Goal: Task Accomplishment & Management: Complete application form

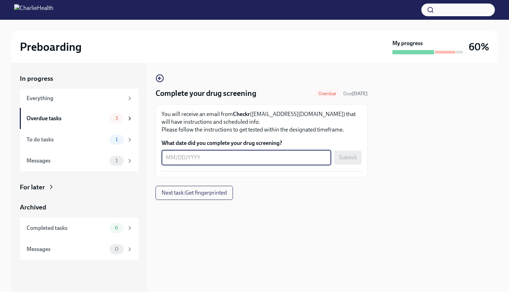
click at [171, 155] on textarea "What date did you complete your drug screening?" at bounding box center [246, 158] width 161 height 8
type textarea "08/25/2025"
click at [345, 158] on span "Submit" at bounding box center [348, 157] width 18 height 7
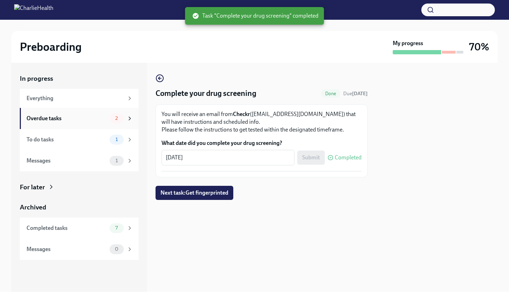
click at [92, 119] on div "Overdue tasks" at bounding box center [66, 119] width 80 height 8
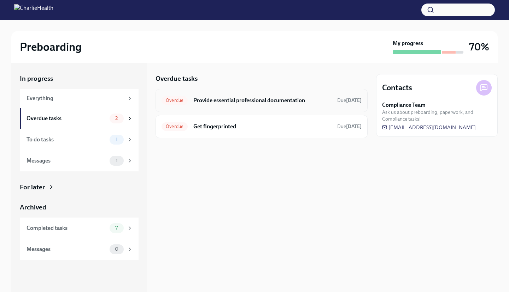
click at [179, 103] on div "Overdue" at bounding box center [174, 100] width 26 height 8
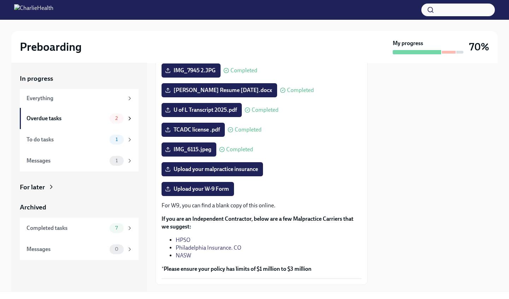
scroll to position [89, 0]
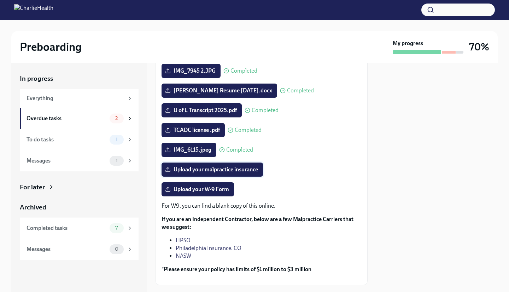
click at [200, 173] on span "Upload your malpractice insurance" at bounding box center [211, 169] width 91 height 7
click at [0, 0] on input "Upload your malpractice insurance" at bounding box center [0, 0] width 0 height 0
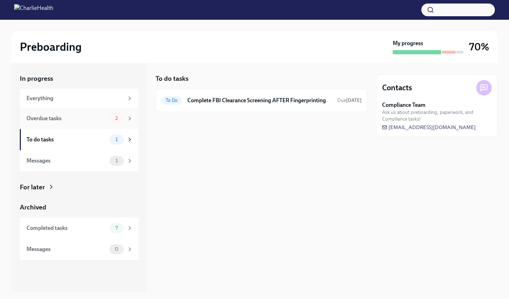
click at [102, 116] on div "Overdue tasks" at bounding box center [66, 119] width 80 height 8
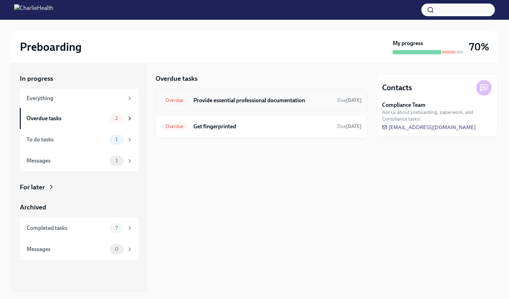
click at [210, 101] on h6 "Provide essential professional documentation" at bounding box center [262, 101] width 138 height 8
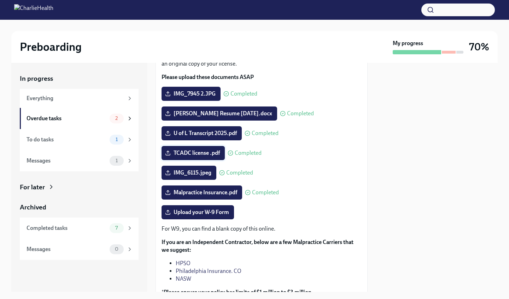
scroll to position [84, 0]
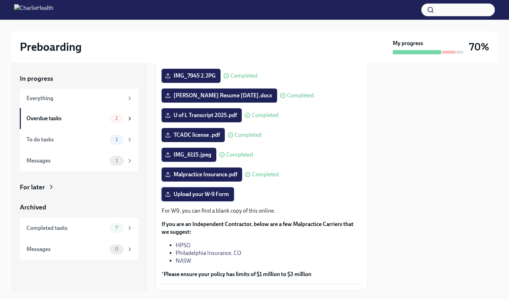
click at [194, 198] on span "Upload your W-9 Form" at bounding box center [197, 194] width 63 height 7
click at [0, 0] on input "Upload your W-9 Form" at bounding box center [0, 0] width 0 height 0
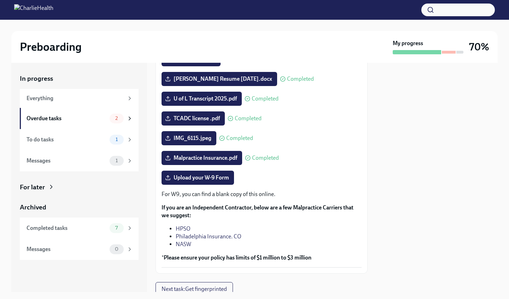
scroll to position [104, 0]
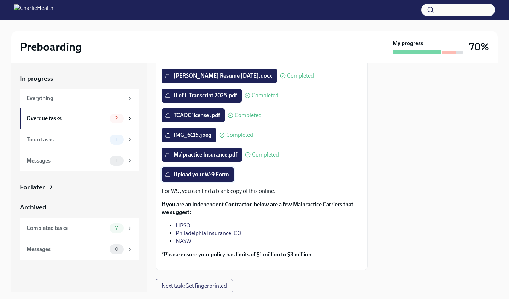
click at [180, 178] on span "Upload your W-9 Form" at bounding box center [197, 174] width 63 height 7
click at [0, 0] on input "Upload your W-9 Form" at bounding box center [0, 0] width 0 height 0
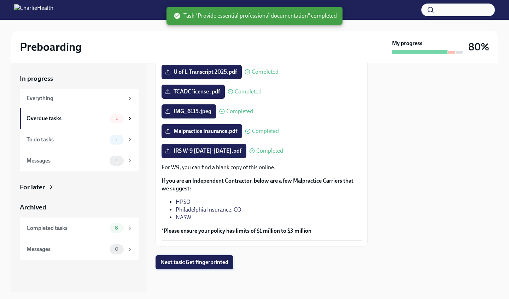
scroll to position [138, 0]
click at [220, 266] on span "Next task : Get fingerprinted" at bounding box center [194, 262] width 68 height 7
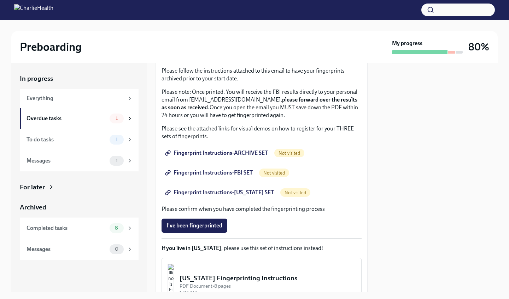
scroll to position [73, 0]
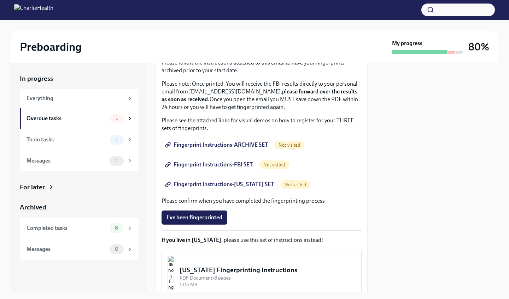
click at [243, 145] on span "Fingerprint Instructions-ARCHIVE SET" at bounding box center [216, 145] width 101 height 7
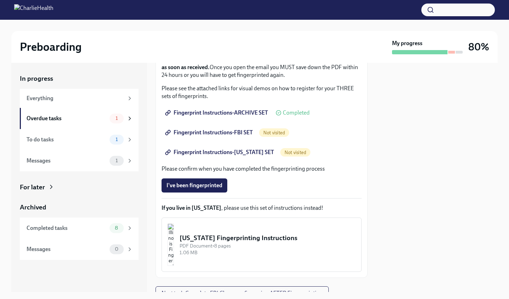
scroll to position [100, 0]
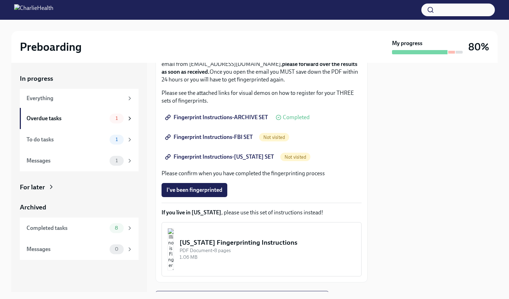
click at [179, 138] on span "Fingerprint Instructions-FBI SET" at bounding box center [209, 137] width 86 height 7
click at [190, 155] on span "Fingerprint Instructions-[US_STATE] SET" at bounding box center [219, 157] width 107 height 7
click at [246, 155] on span "Fingerprint Instructions-[US_STATE] SET" at bounding box center [219, 157] width 107 height 7
